Goal: Find specific page/section: Find specific page/section

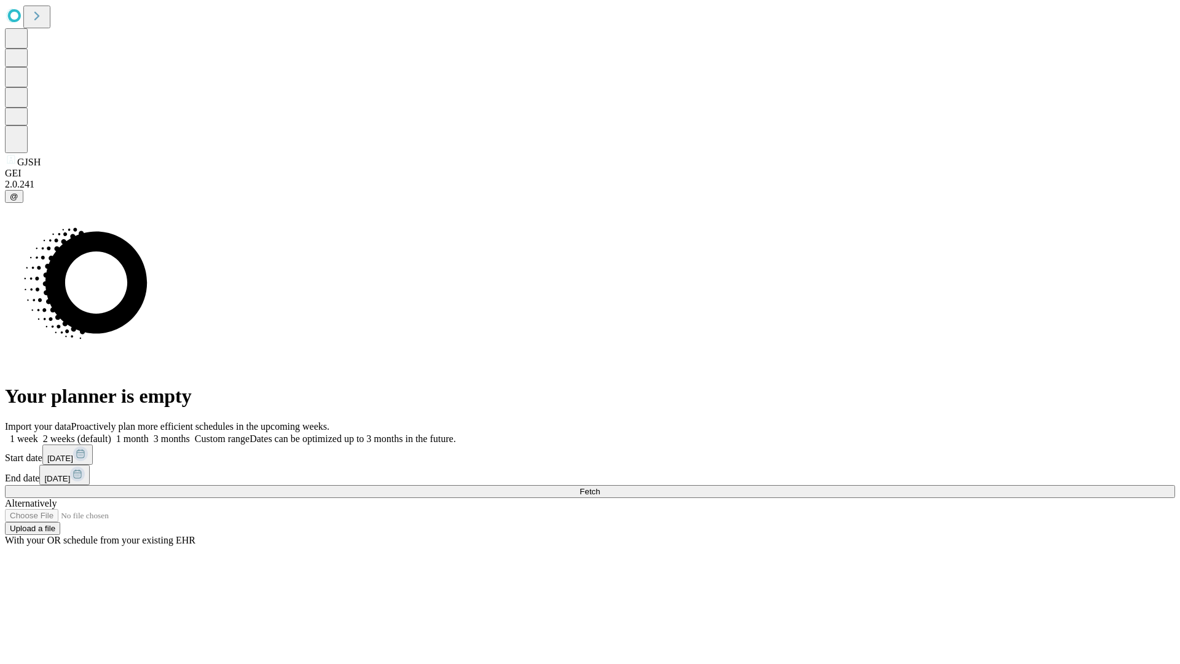
click at [600, 487] on span "Fetch" at bounding box center [589, 491] width 20 height 9
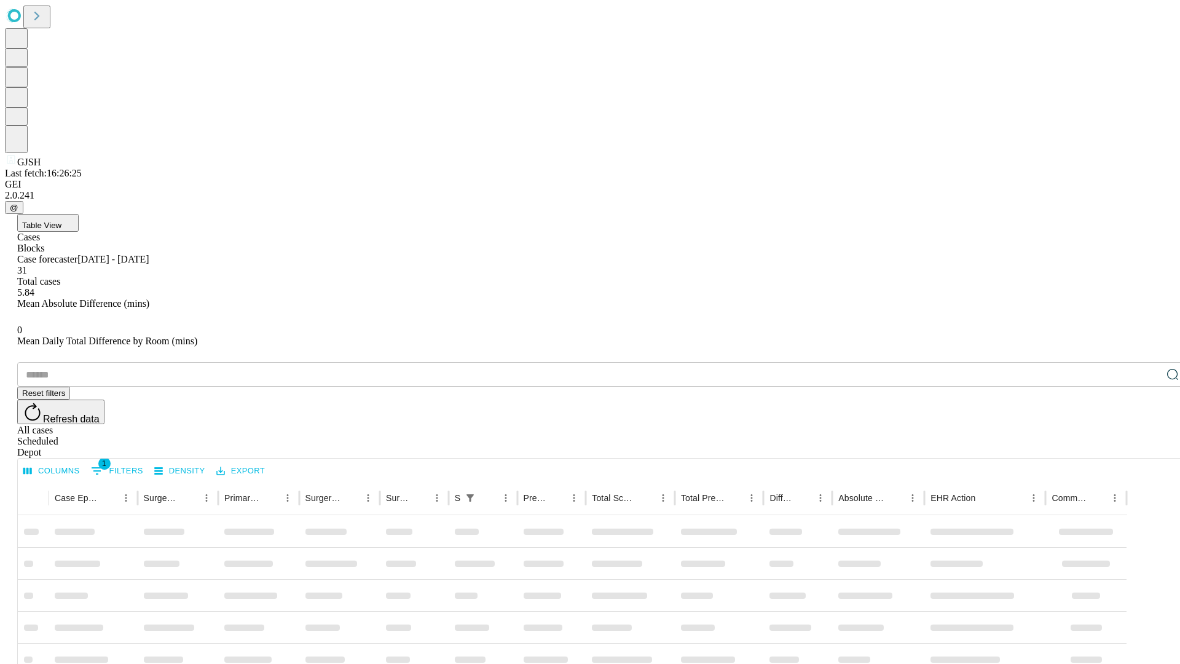
click at [1148, 447] on div "Depot" at bounding box center [602, 452] width 1170 height 11
